Goal: Communication & Community: Connect with others

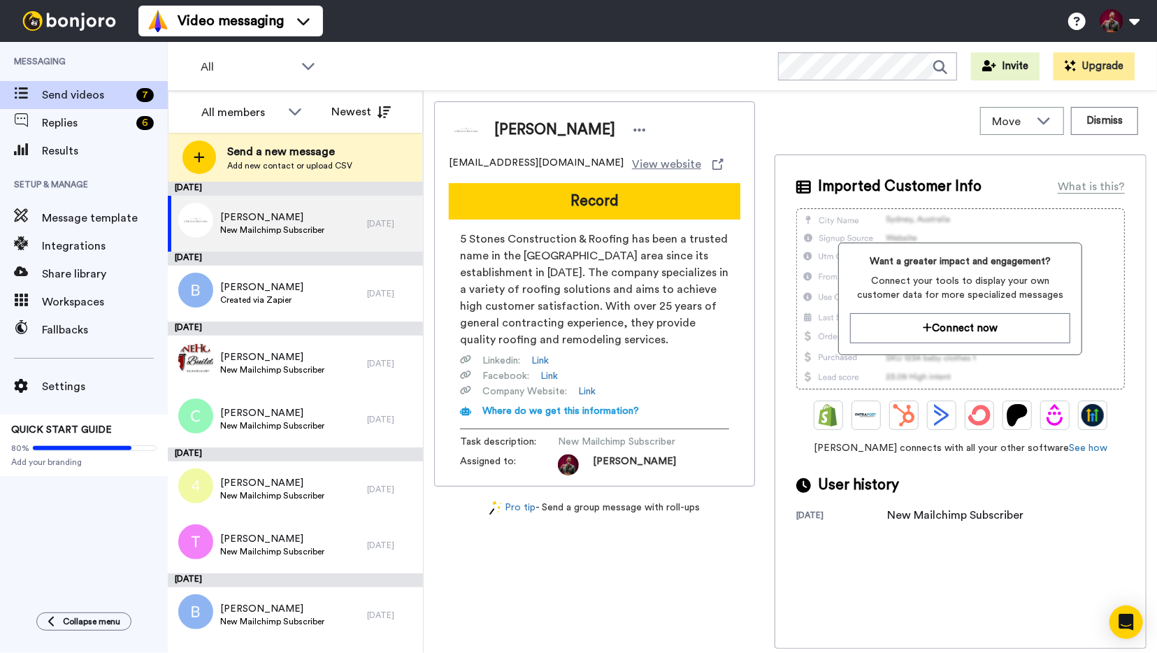
click at [33, 62] on span "Messaging" at bounding box center [84, 61] width 168 height 39
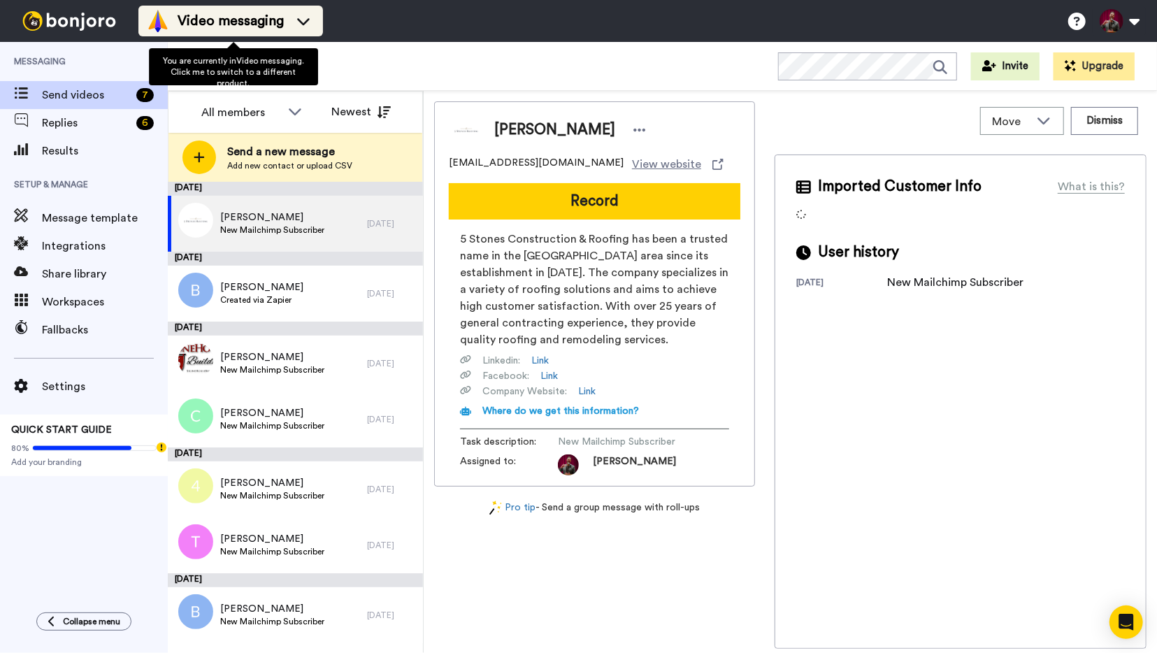
click at [310, 23] on icon at bounding box center [303, 21] width 13 height 7
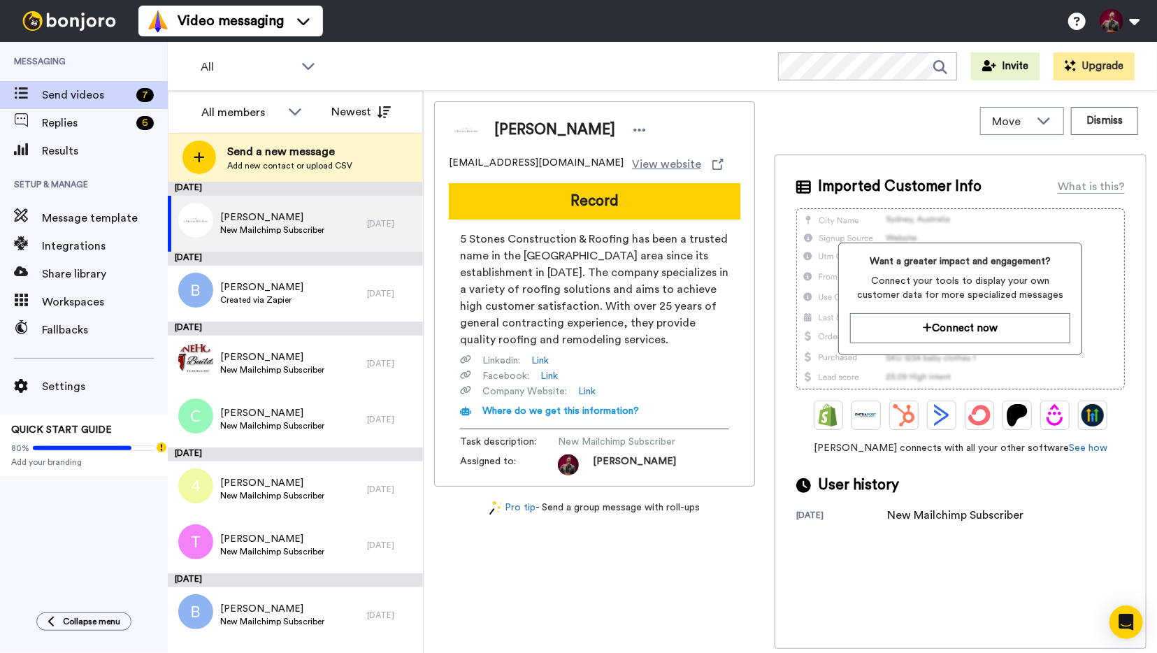
click at [469, 24] on div "Video messaging Switch to Video messaging Testimonials Try me for free! Setting…" at bounding box center [647, 21] width 1019 height 42
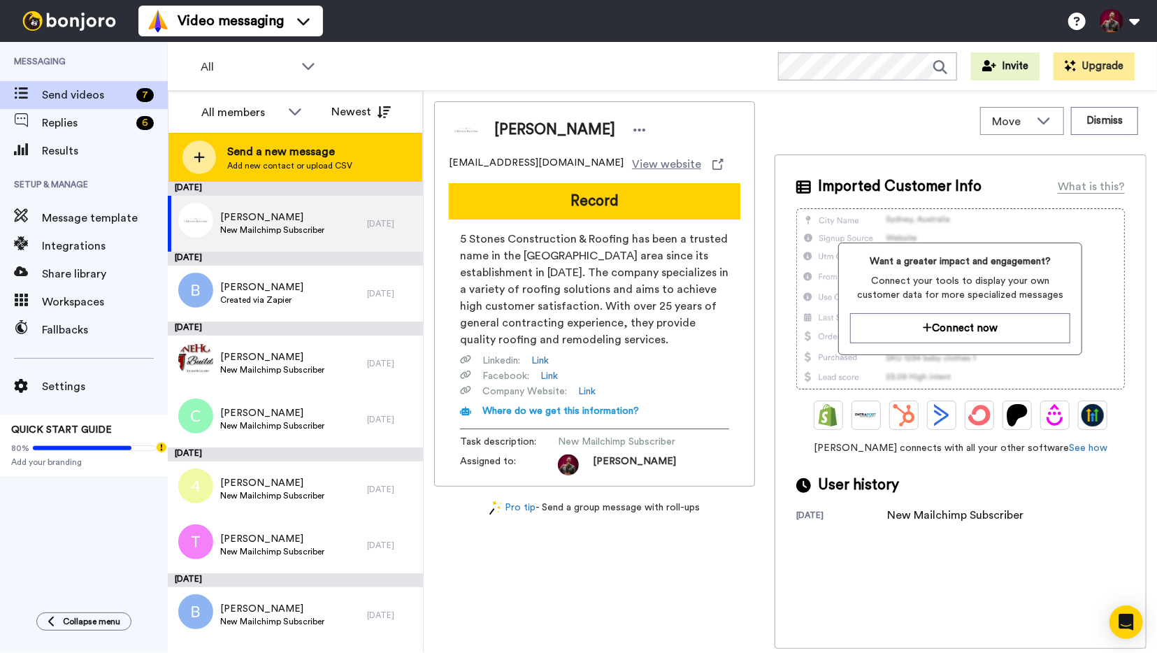
click at [261, 166] on span "Add new contact or upload CSV" at bounding box center [289, 165] width 125 height 11
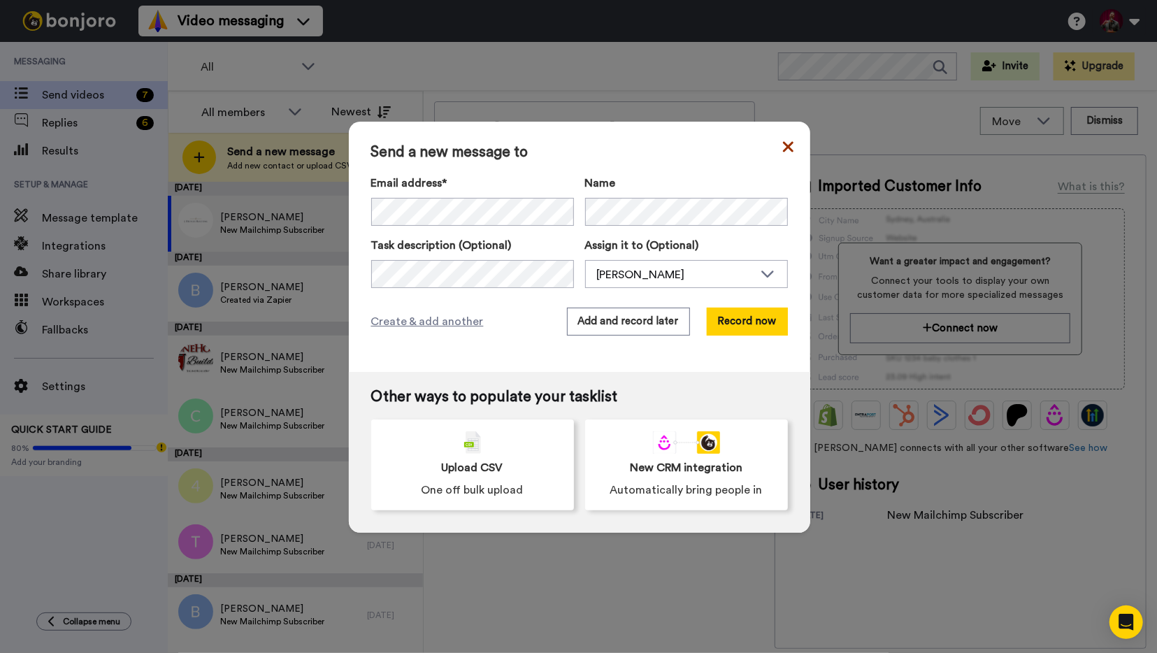
click at [789, 143] on icon at bounding box center [788, 146] width 10 height 17
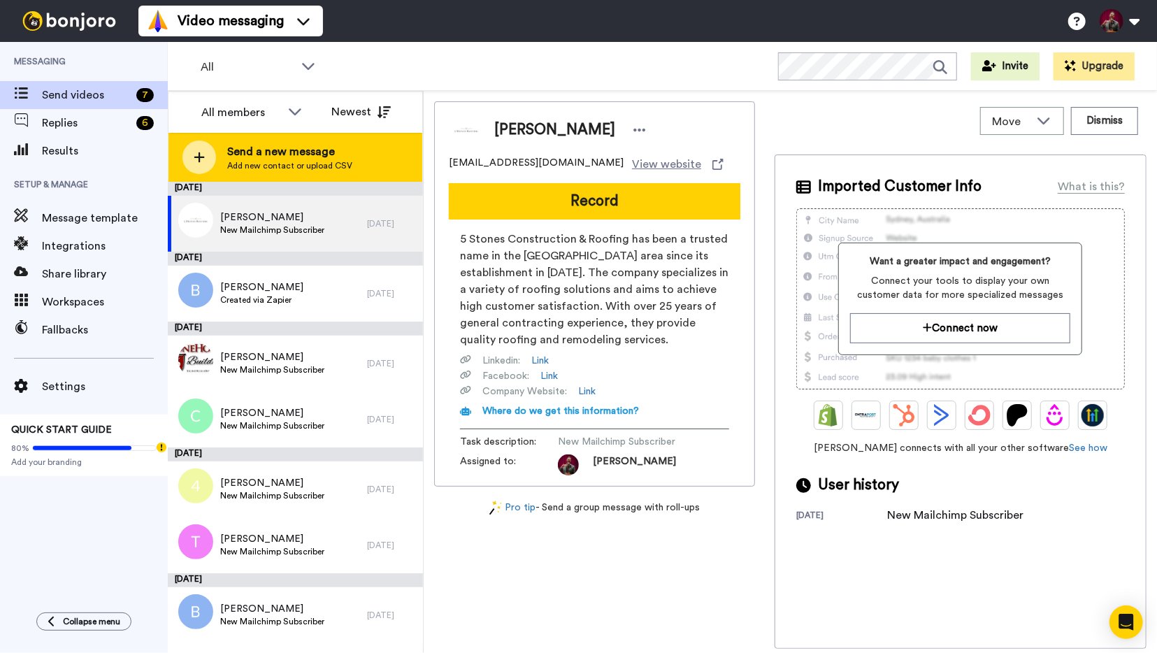
click at [268, 154] on span "Send a new message" at bounding box center [289, 151] width 125 height 17
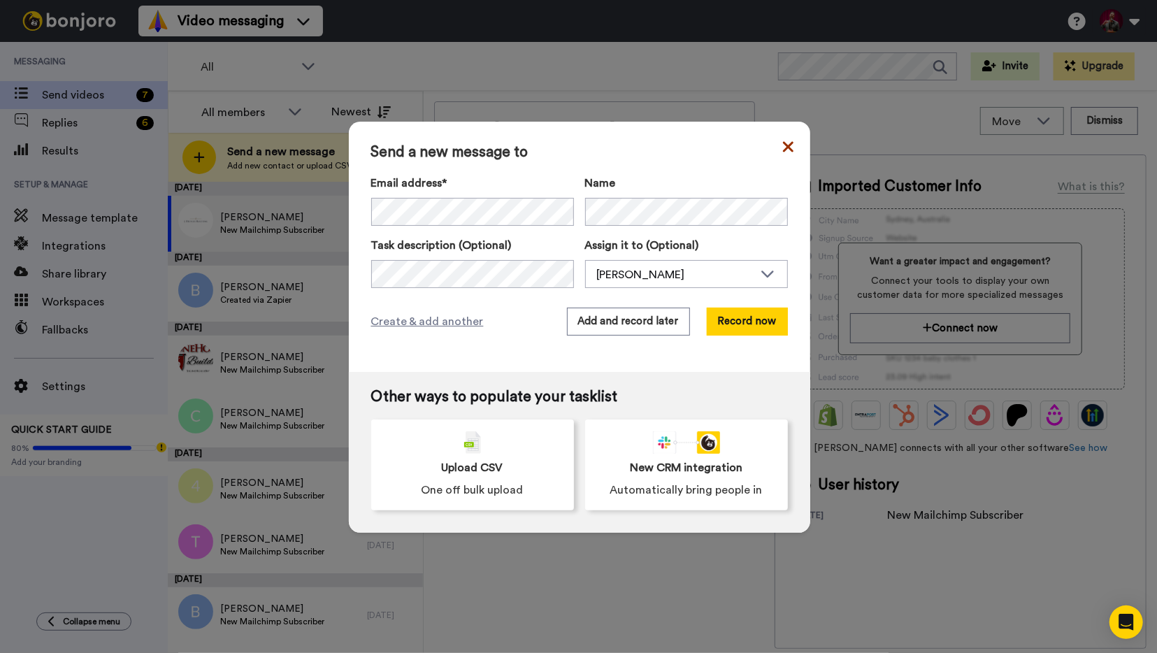
click at [789, 147] on icon at bounding box center [787, 146] width 10 height 10
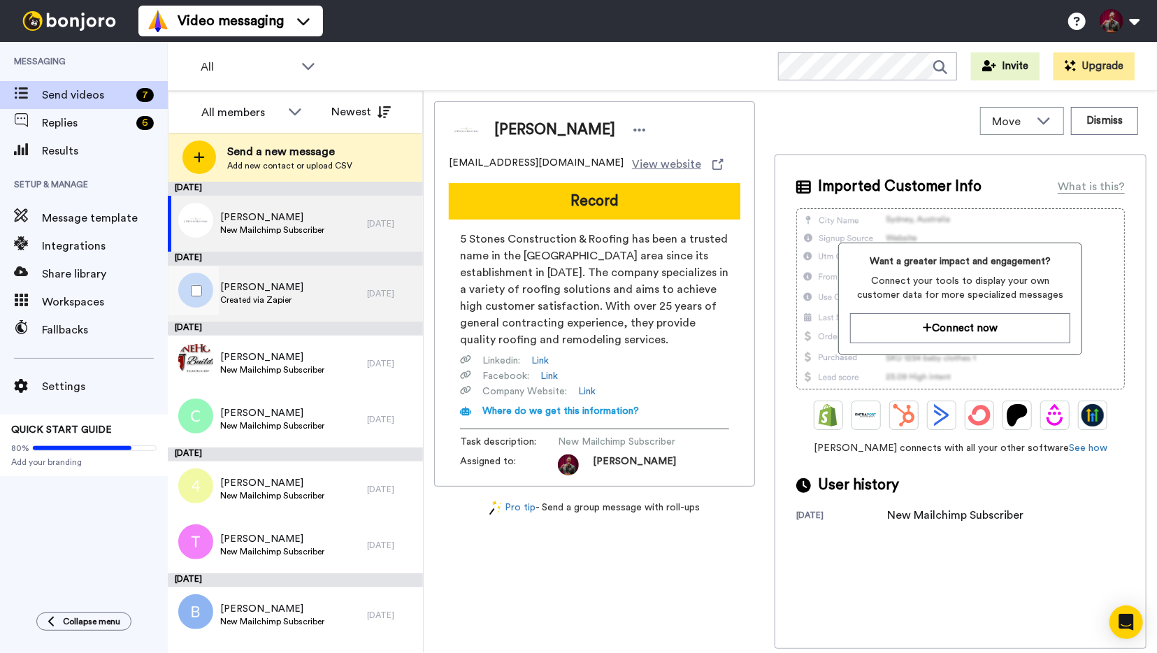
click at [306, 283] on div "Bobby Created via Zapier" at bounding box center [267, 294] width 199 height 56
